Goal: Check status: Check status

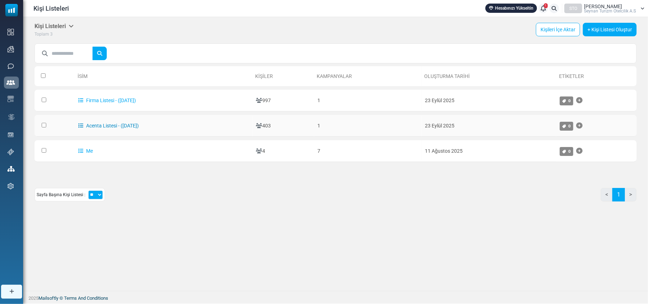
click at [99, 123] on link "Acenta Listesi - ([DATE])" at bounding box center [108, 126] width 61 height 6
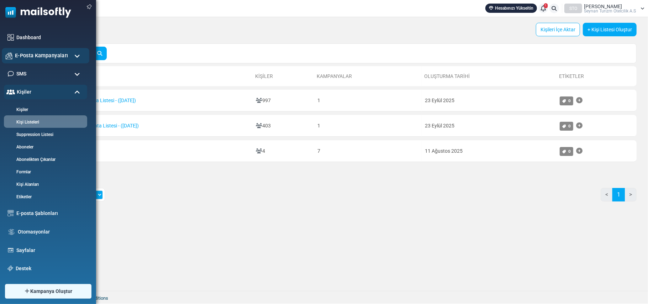
click at [60, 56] on span "E-Posta Kampanyaları" at bounding box center [41, 56] width 53 height 8
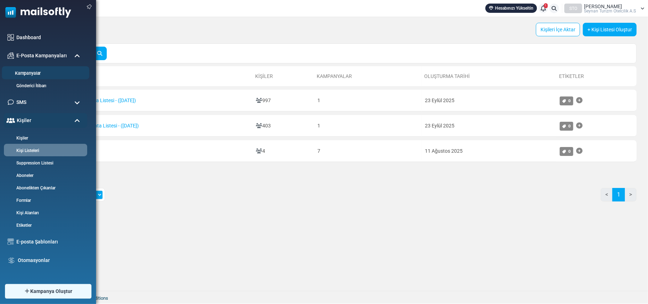
click at [33, 74] on link "Kampanyalar" at bounding box center [44, 73] width 85 height 7
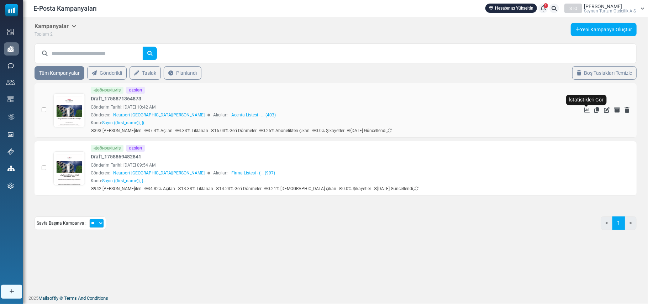
click at [587, 108] on icon "İstatistikleri Gör" at bounding box center [587, 110] width 6 height 6
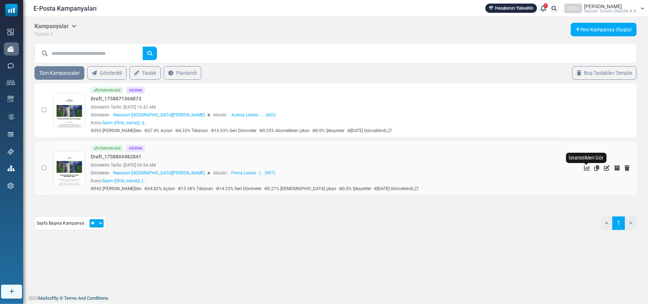
click at [586, 168] on icon "İstatistikleri Gör" at bounding box center [587, 168] width 6 height 6
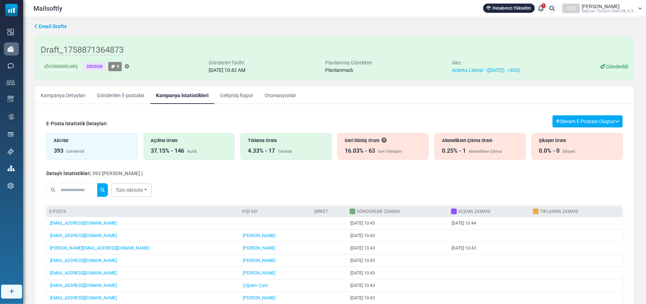
click at [187, 144] on div "Açılma Oranı" at bounding box center [189, 140] width 77 height 7
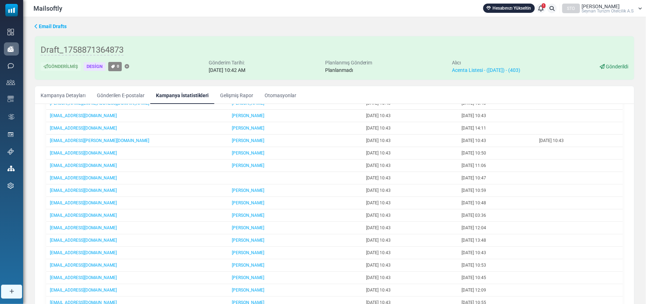
scroll to position [133, 0]
